Goal: Share content

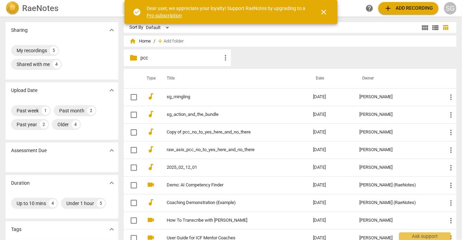
click at [144, 56] on p "pcc" at bounding box center [180, 57] width 81 height 7
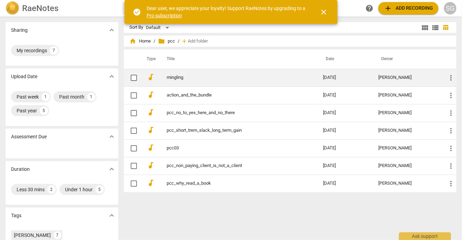
click at [175, 77] on link "mingling" at bounding box center [232, 77] width 131 height 5
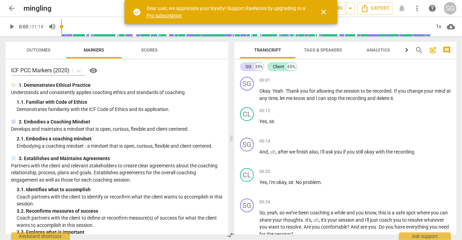
click at [323, 13] on span "close" at bounding box center [323, 12] width 8 height 8
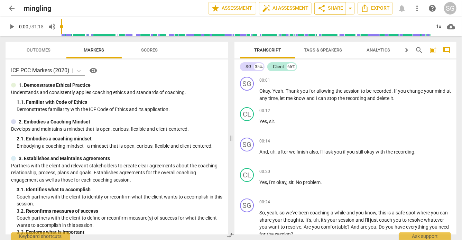
click at [336, 7] on span "share Share" at bounding box center [330, 8] width 26 height 8
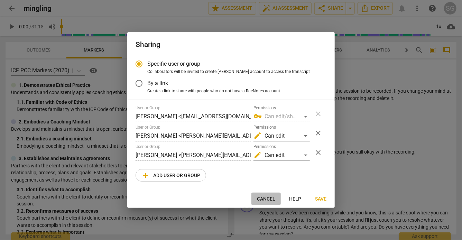
click at [269, 202] on span "Cancel" at bounding box center [266, 199] width 18 height 7
radio input "false"
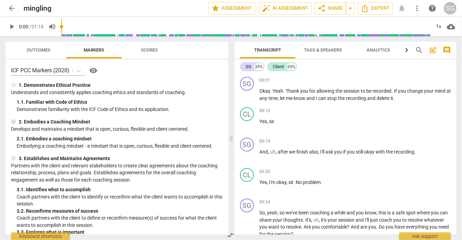
click at [10, 8] on span "arrow_back" at bounding box center [12, 8] width 8 height 8
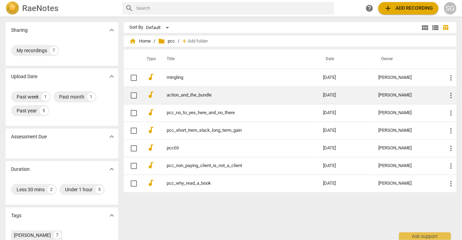
click at [201, 92] on td "action_and_the_bundle" at bounding box center [237, 95] width 159 height 18
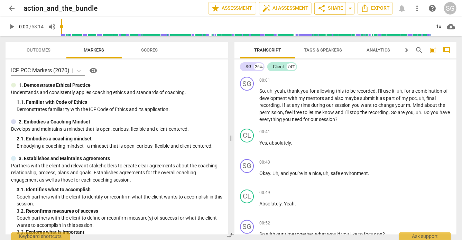
click at [336, 8] on span "share Share" at bounding box center [330, 8] width 26 height 8
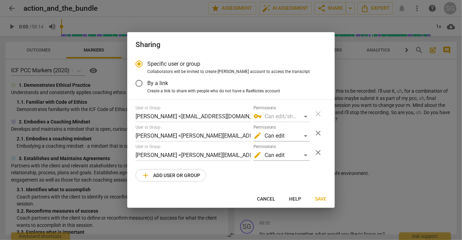
click at [355, 63] on div at bounding box center [231, 120] width 462 height 240
radio input "false"
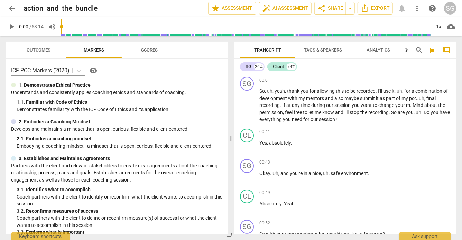
click at [13, 10] on span "arrow_back" at bounding box center [12, 8] width 8 height 8
